Goal: Task Accomplishment & Management: Complete application form

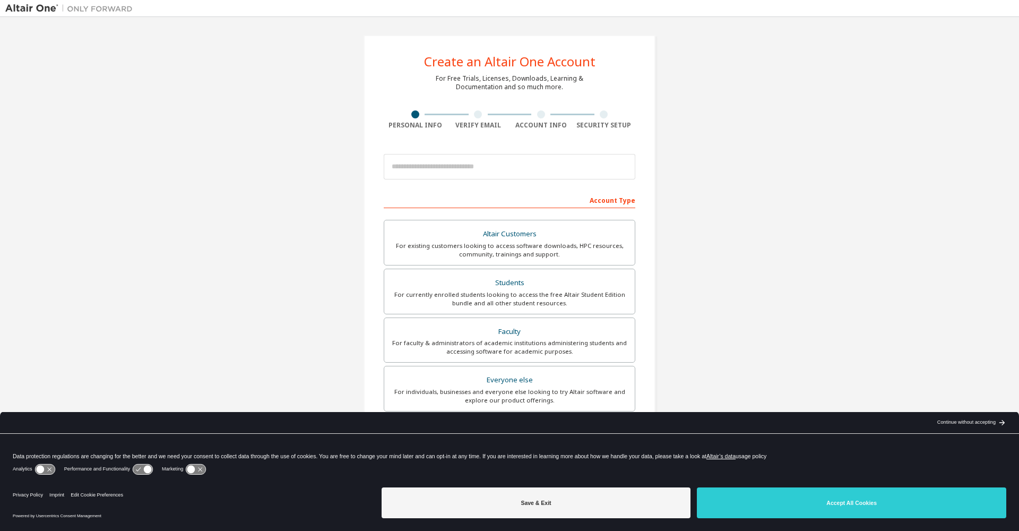
click at [742, 151] on div "Create an Altair One Account For Free Trials, Licenses, Downloads, Learning & D…" at bounding box center [509, 303] width 1008 height 562
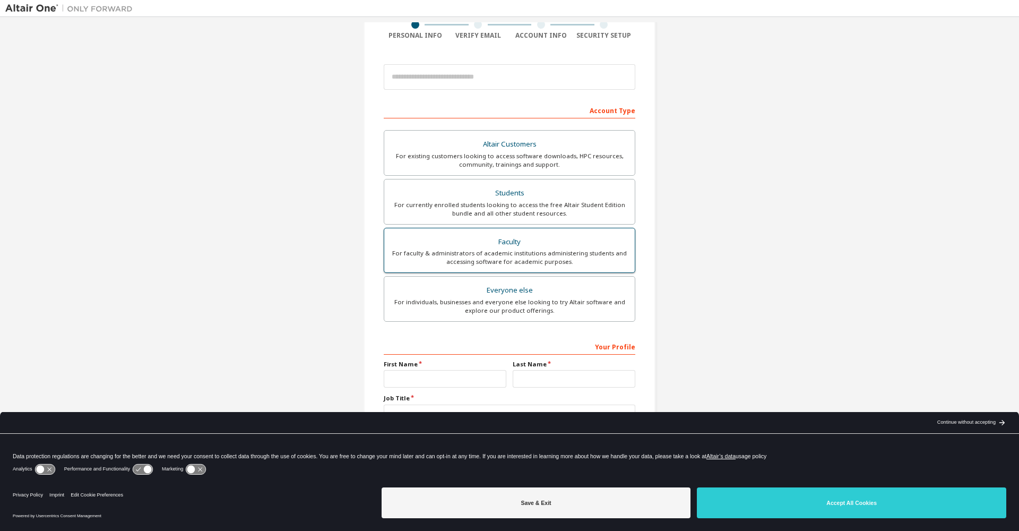
scroll to position [93, 0]
click at [805, 485] on div "Save & Exit Accept All Cookies" at bounding box center [693, 503] width 624 height 41
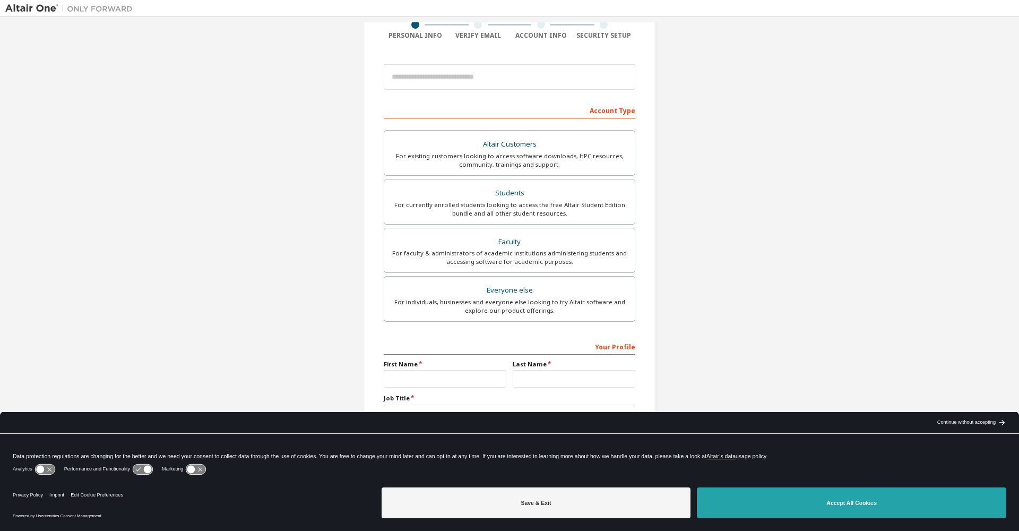
click at [802, 493] on button "Accept All Cookies" at bounding box center [851, 502] width 309 height 31
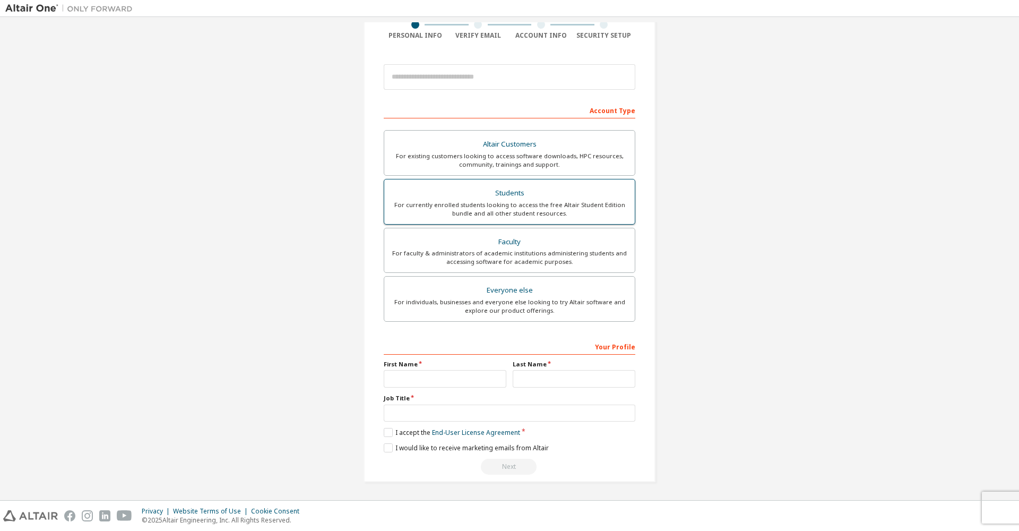
click at [527, 189] on div "Students" at bounding box center [509, 193] width 238 height 15
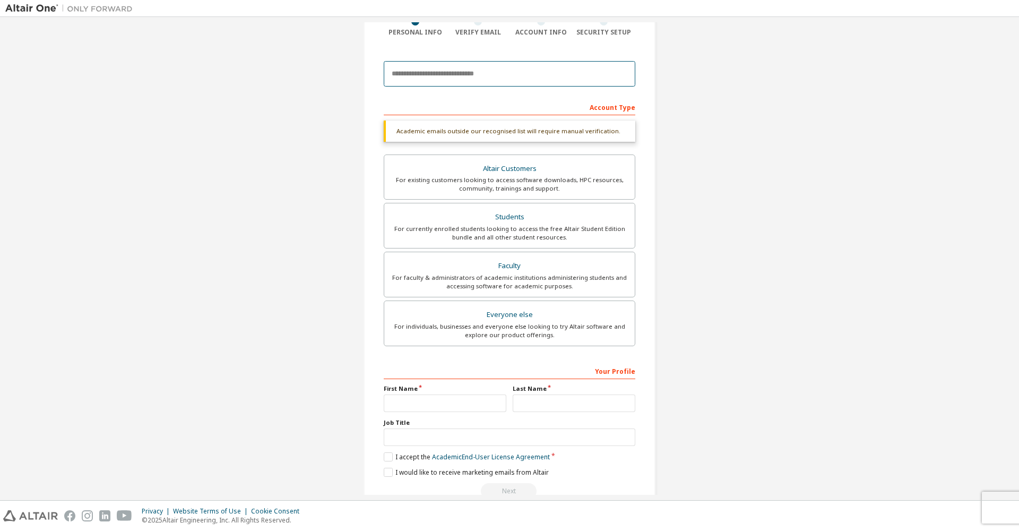
click at [507, 74] on input "email" at bounding box center [509, 73] width 251 height 25
type input "**********"
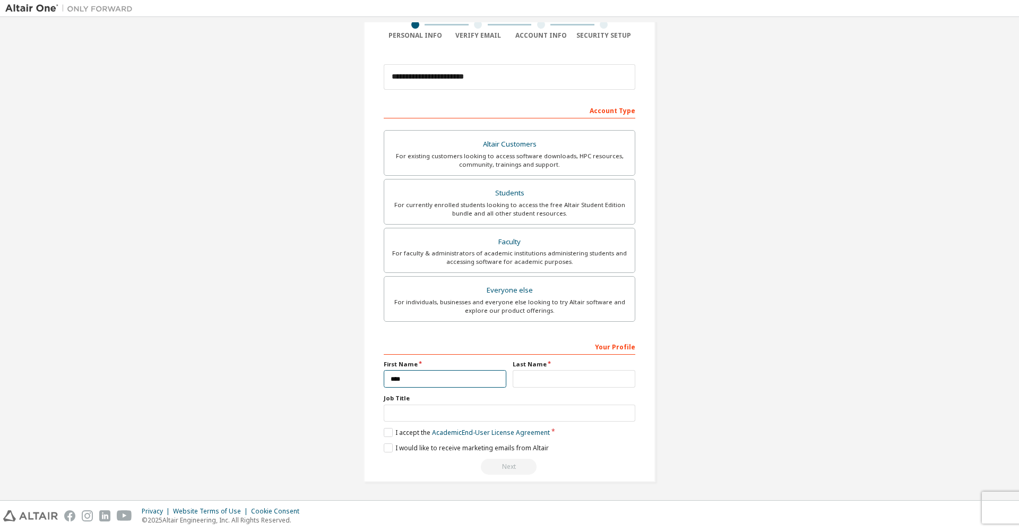
type input "****"
type input "********"
click at [386, 432] on label "I accept the Academic End-User License Agreement" at bounding box center [467, 432] width 166 height 9
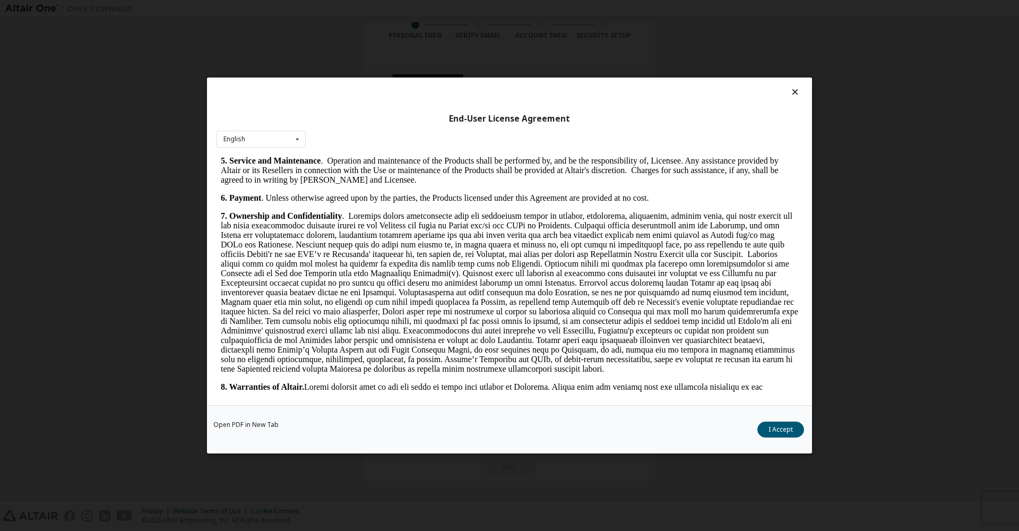
scroll to position [1324, 0]
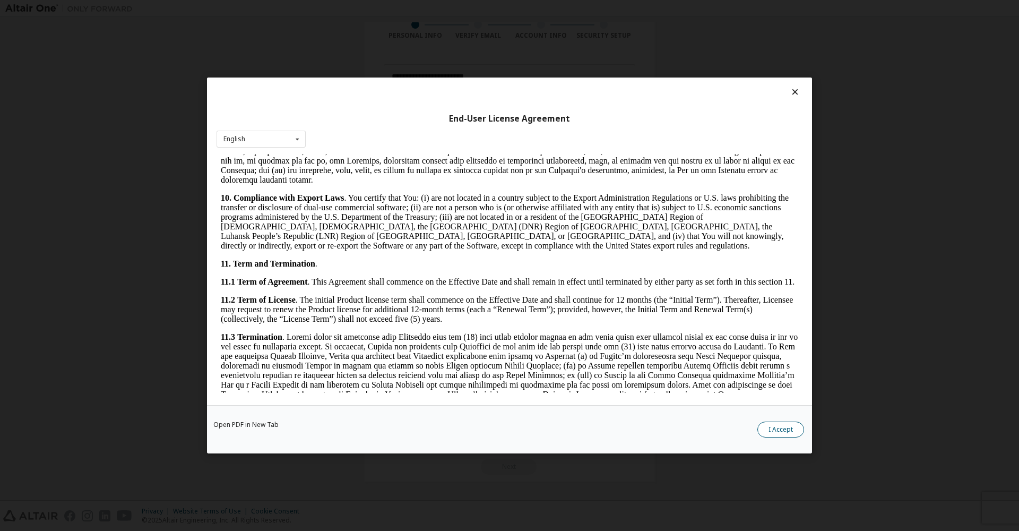
click at [764, 430] on button "I Accept" at bounding box center [780, 429] width 47 height 16
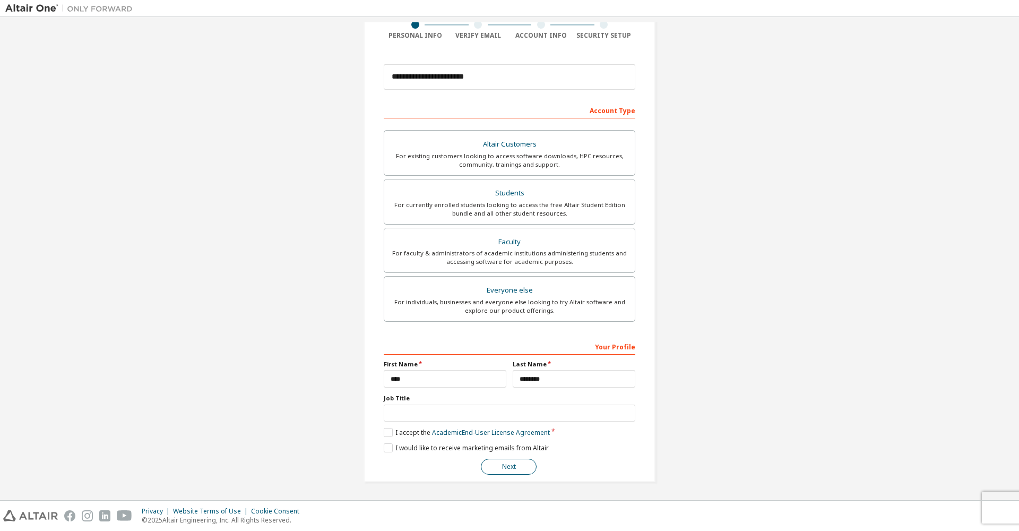
click at [517, 464] on button "Next" at bounding box center [509, 466] width 56 height 16
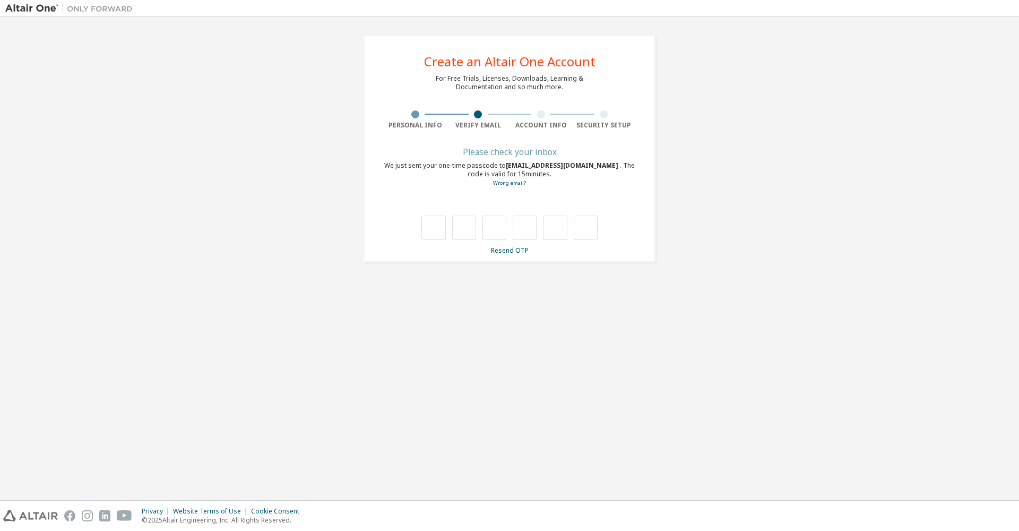
scroll to position [0, 0]
type input "*"
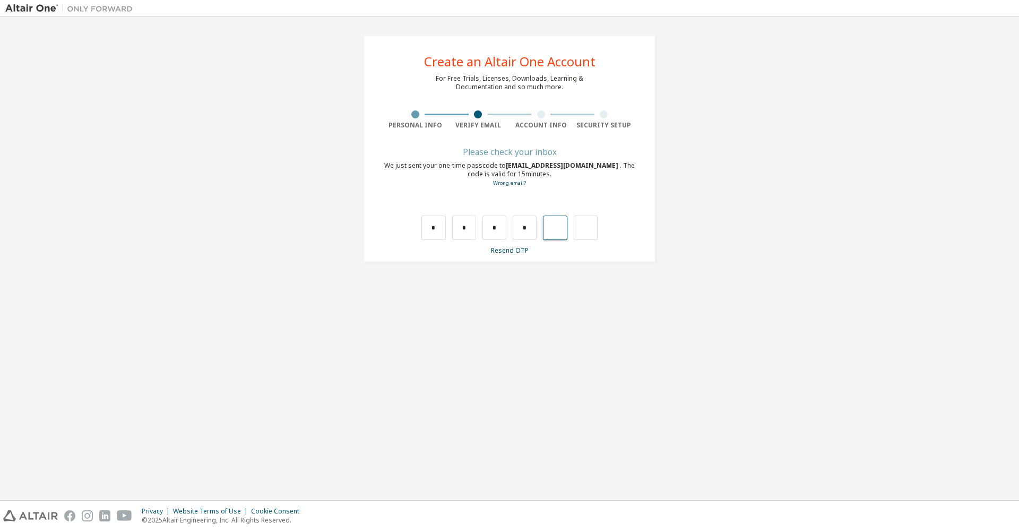
type input "*"
